Goal: Find specific page/section: Find specific page/section

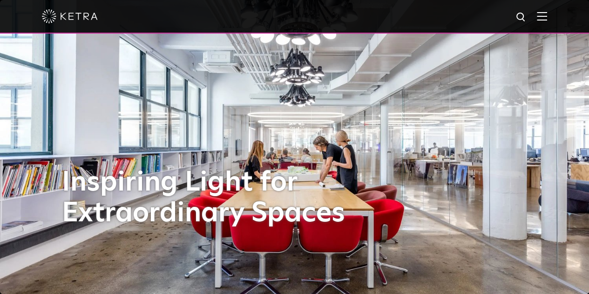
click at [554, 16] on div at bounding box center [294, 16] width 589 height 33
click at [546, 21] on span at bounding box center [541, 16] width 10 height 9
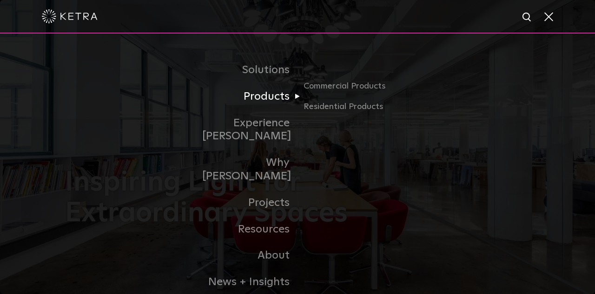
click at [268, 106] on link "Products" at bounding box center [249, 96] width 95 height 27
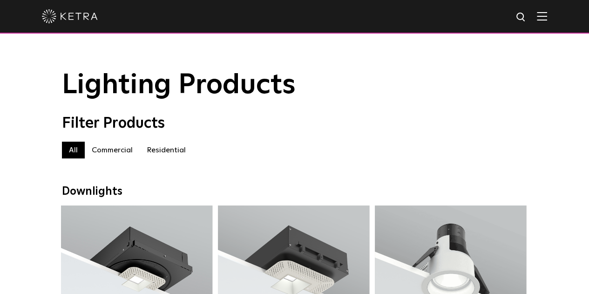
click at [117, 158] on label "Commercial" at bounding box center [112, 149] width 55 height 17
click at [162, 152] on label "Residential" at bounding box center [166, 149] width 53 height 17
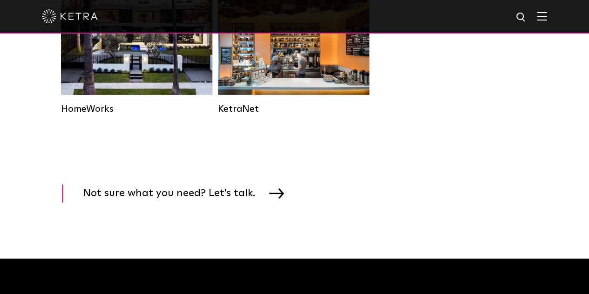
scroll to position [1349, 0]
